Goal: Transaction & Acquisition: Purchase product/service

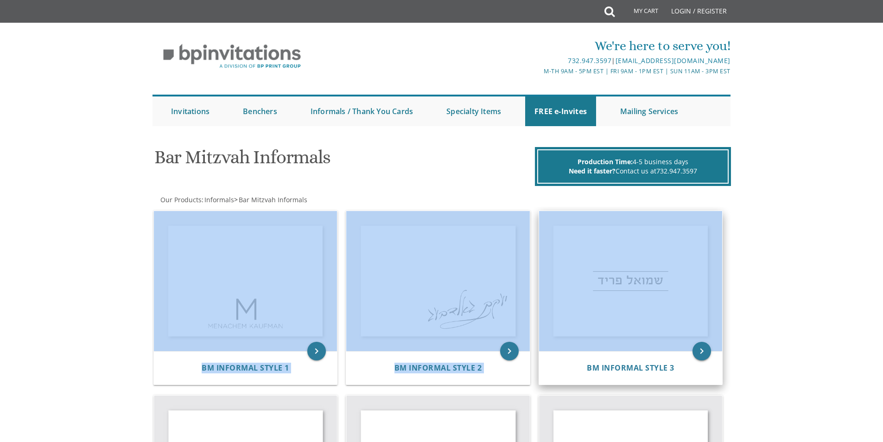
drag, startPoint x: 343, startPoint y: 195, endPoint x: 702, endPoint y: 352, distance: 391.6
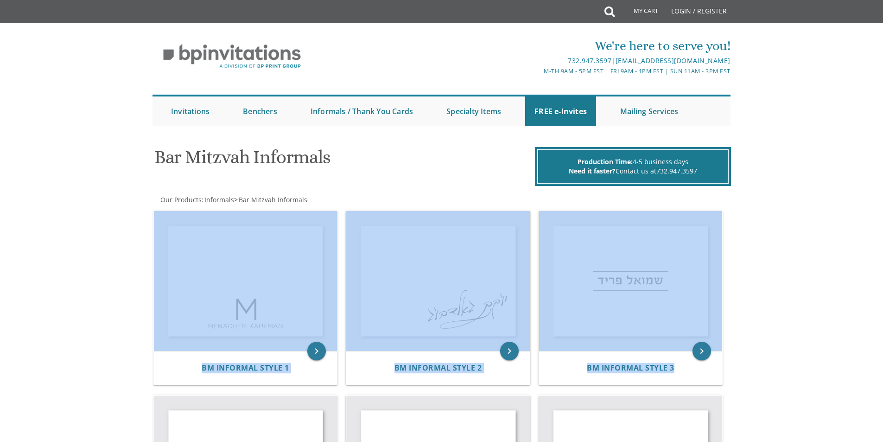
drag, startPoint x: 93, startPoint y: 268, endPoint x: 775, endPoint y: 360, distance: 688.3
drag, startPoint x: 809, startPoint y: 263, endPoint x: 291, endPoint y: 284, distance: 518.8
